Goal: Information Seeking & Learning: Understand process/instructions

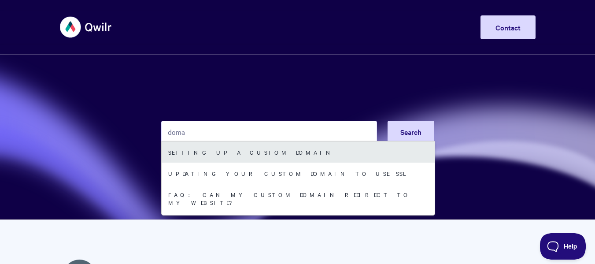
type input "doma"
click at [295, 157] on link "Setting up a Custom Domain" at bounding box center [298, 151] width 273 height 21
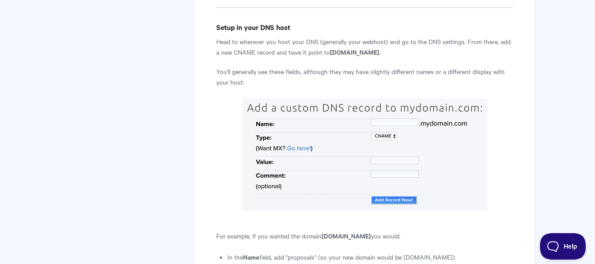
scroll to position [705, 0]
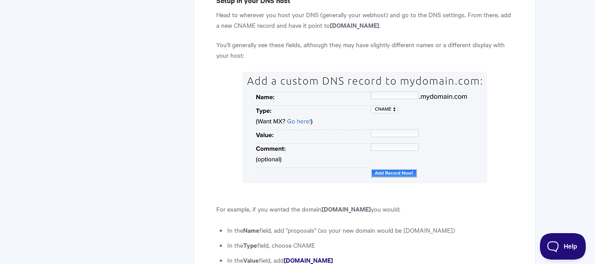
scroll to position [663, 0]
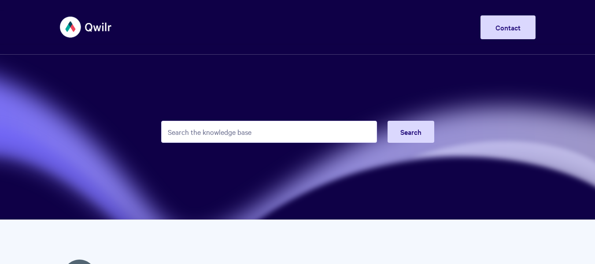
click at [96, 32] on img at bounding box center [86, 27] width 52 height 33
